Goal: Transaction & Acquisition: Purchase product/service

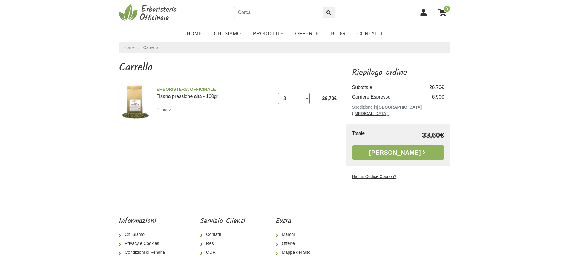
click at [307, 99] on select "0 (Rimuovi) 1 2 3 4 5 6 7 8 9 10 11 12 13 14 15 16 17" at bounding box center [294, 98] width 32 height 11
click at [267, 108] on div "ERBORISTERIA OFFICINALE Tisana pressione alta - 100gr Rimuovi" at bounding box center [215, 99] width 126 height 27
click at [396, 146] on link "Alla Cassa" at bounding box center [398, 153] width 92 height 14
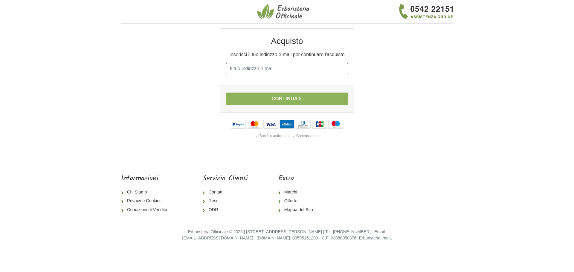
click at [286, 67] on input "E-mail" at bounding box center [287, 68] width 122 height 11
type input "[EMAIL_ADDRESS][DOMAIN_NAME]"
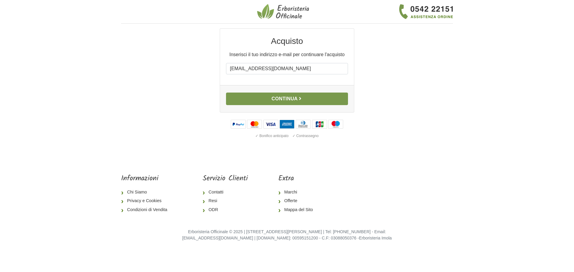
click at [281, 97] on button "Continua" at bounding box center [287, 99] width 122 height 13
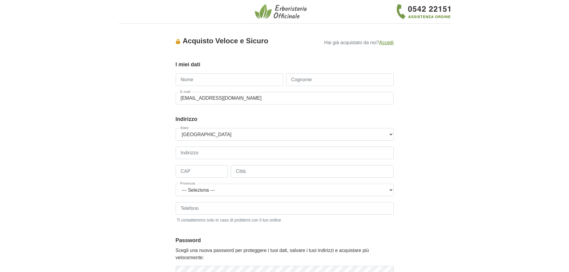
click at [253, 78] on input "Nome" at bounding box center [230, 79] width 108 height 13
type input "Christian"
type input "Tordi"
type input "3493734085"
click at [235, 151] on input "Indirizzo" at bounding box center [285, 153] width 218 height 13
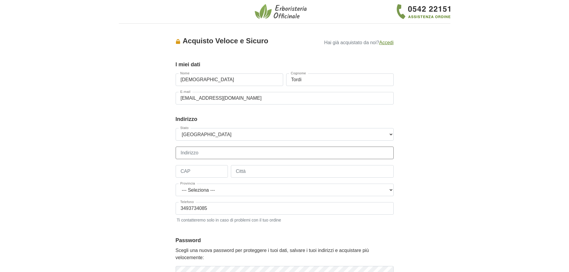
type input "Via Cà Mini 290"
type input "47854"
type input "Monte Colombo-Montescudo"
select select "3923"
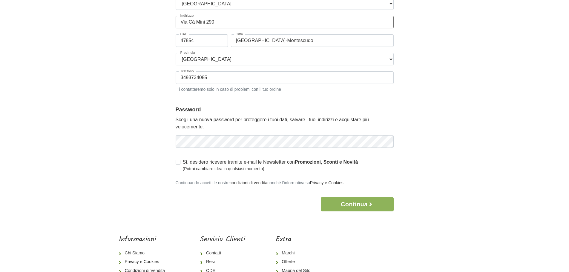
scroll to position [149, 0]
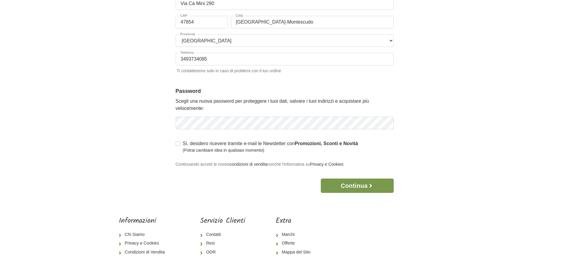
click at [362, 187] on button "Continua" at bounding box center [357, 186] width 73 height 14
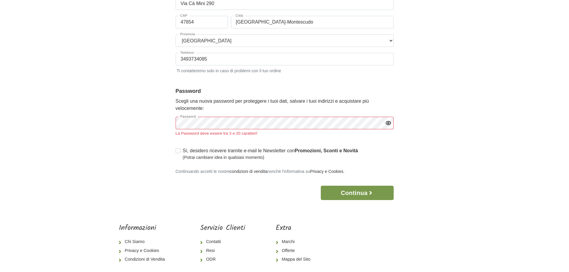
click at [374, 194] on body "1 I Miei Dati 2 Indirizzo 3 Spedizione 4 Pagamento 5 Verifica ordine Accesso × …" at bounding box center [284, 76] width 569 height 450
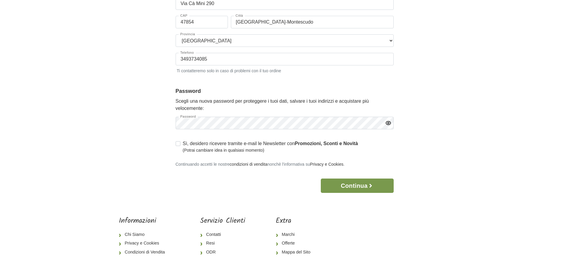
click at [361, 187] on button "Continua" at bounding box center [357, 186] width 73 height 14
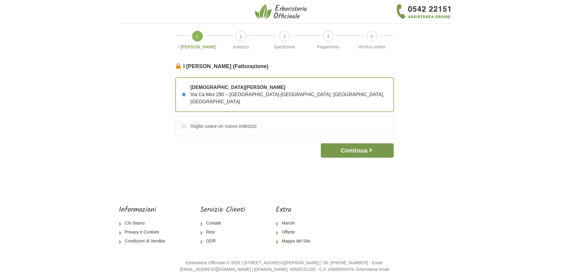
click at [350, 143] on button "Continua" at bounding box center [357, 150] width 73 height 14
click at [357, 143] on button "Continua" at bounding box center [357, 150] width 73 height 14
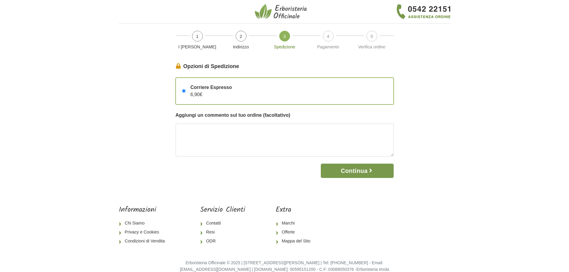
click at [372, 171] on icon "button" at bounding box center [371, 171] width 2 height 4
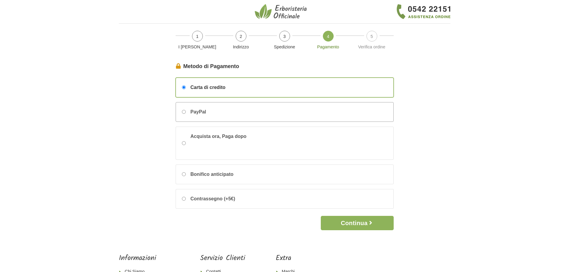
click at [183, 110] on input "PayPal" at bounding box center [184, 112] width 4 height 4
radio input "true"
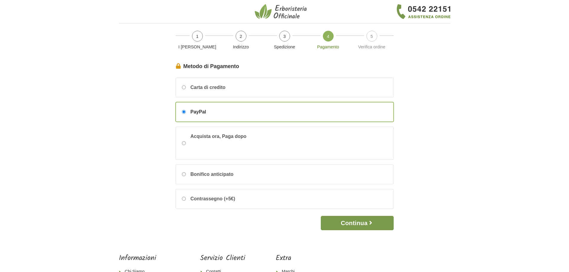
click at [356, 224] on button "Continua" at bounding box center [357, 223] width 73 height 14
